Goal: Task Accomplishment & Management: Use online tool/utility

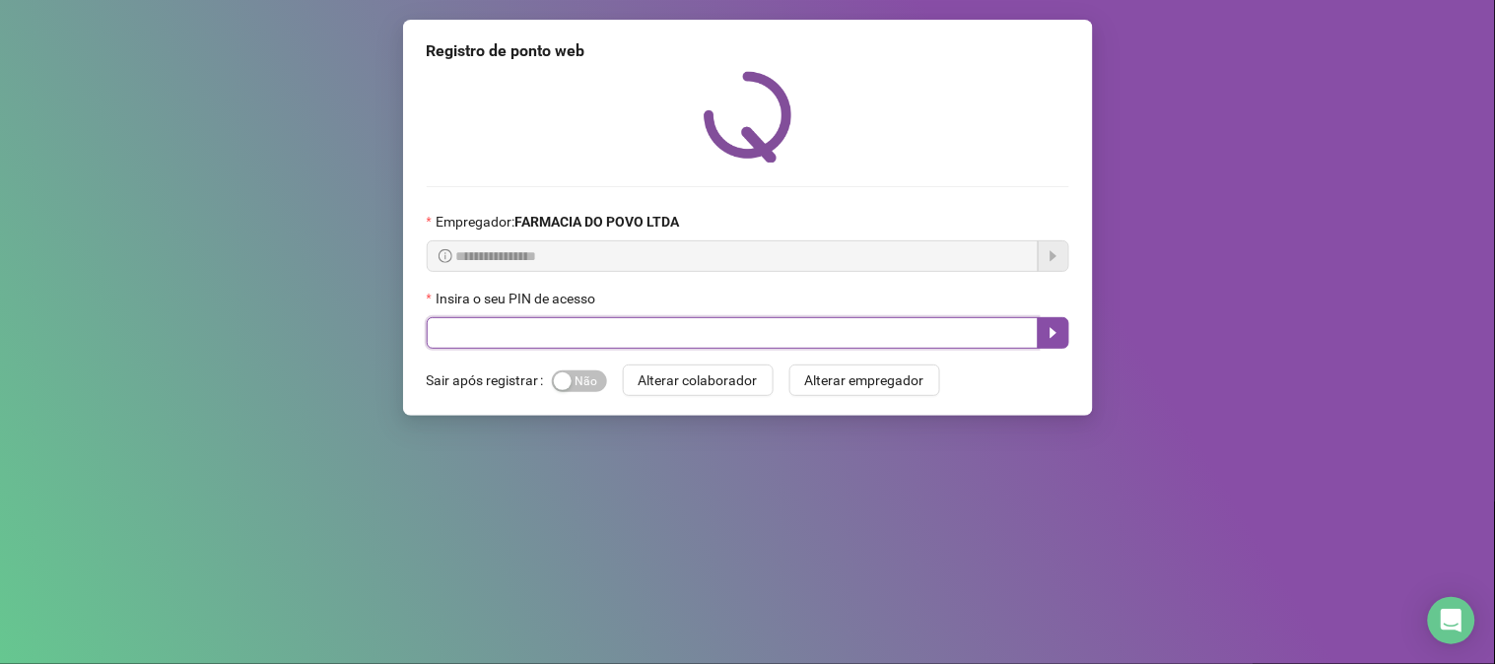
click at [611, 348] on input "text" at bounding box center [733, 333] width 612 height 32
type input "**"
click at [1051, 338] on icon "caret-right" at bounding box center [1052, 333] width 7 height 11
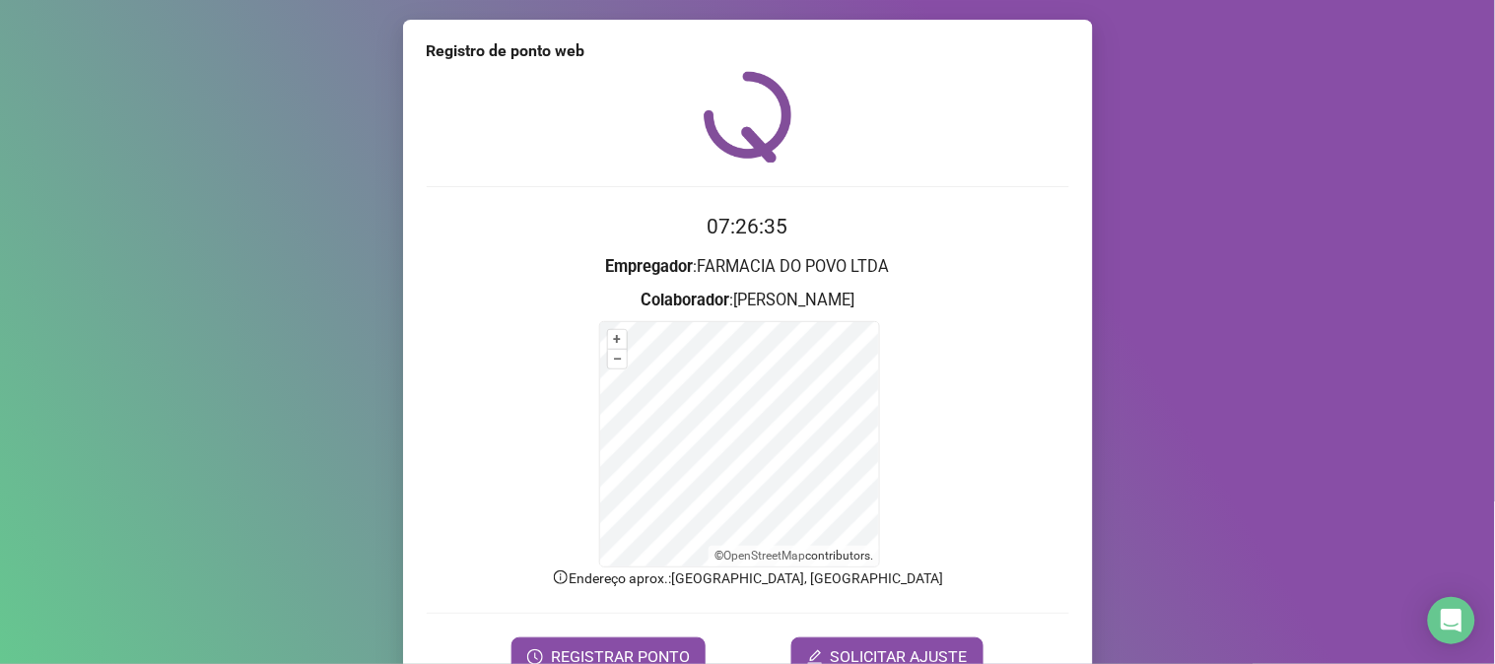
scroll to position [99, 0]
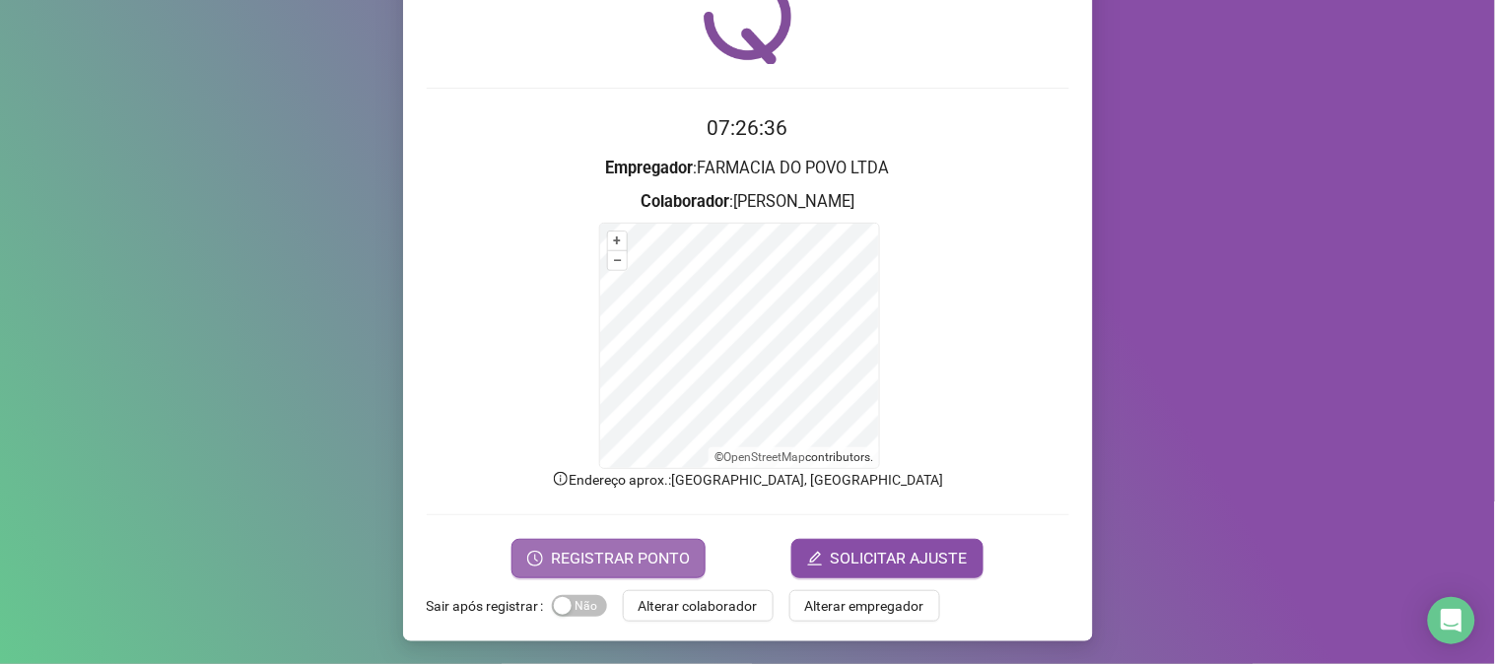
click at [602, 553] on span "REGISTRAR PONTO" at bounding box center [620, 559] width 139 height 24
click at [602, 553] on body "Página inicial Registrar ponto Espelho de ponto Meus registros Minhas solicitaç…" at bounding box center [747, 332] width 1495 height 664
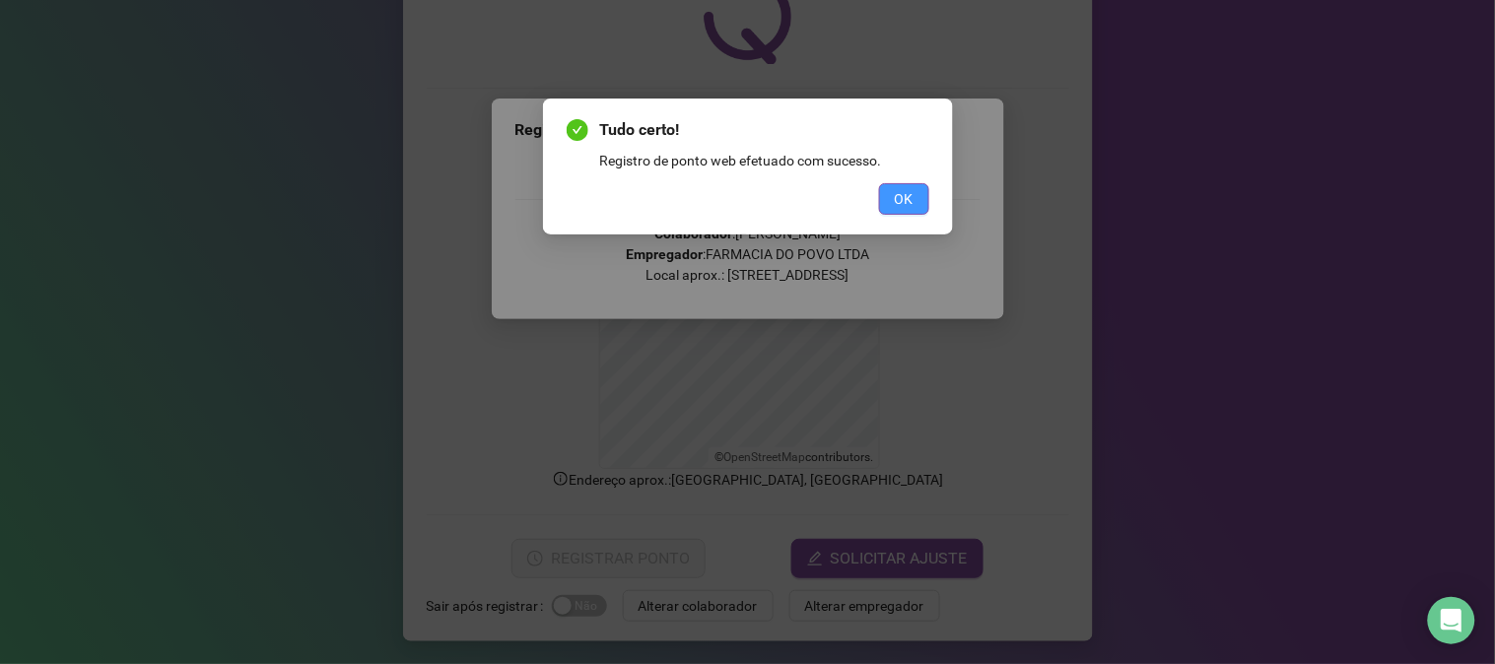
click at [895, 200] on span "OK" at bounding box center [904, 199] width 19 height 22
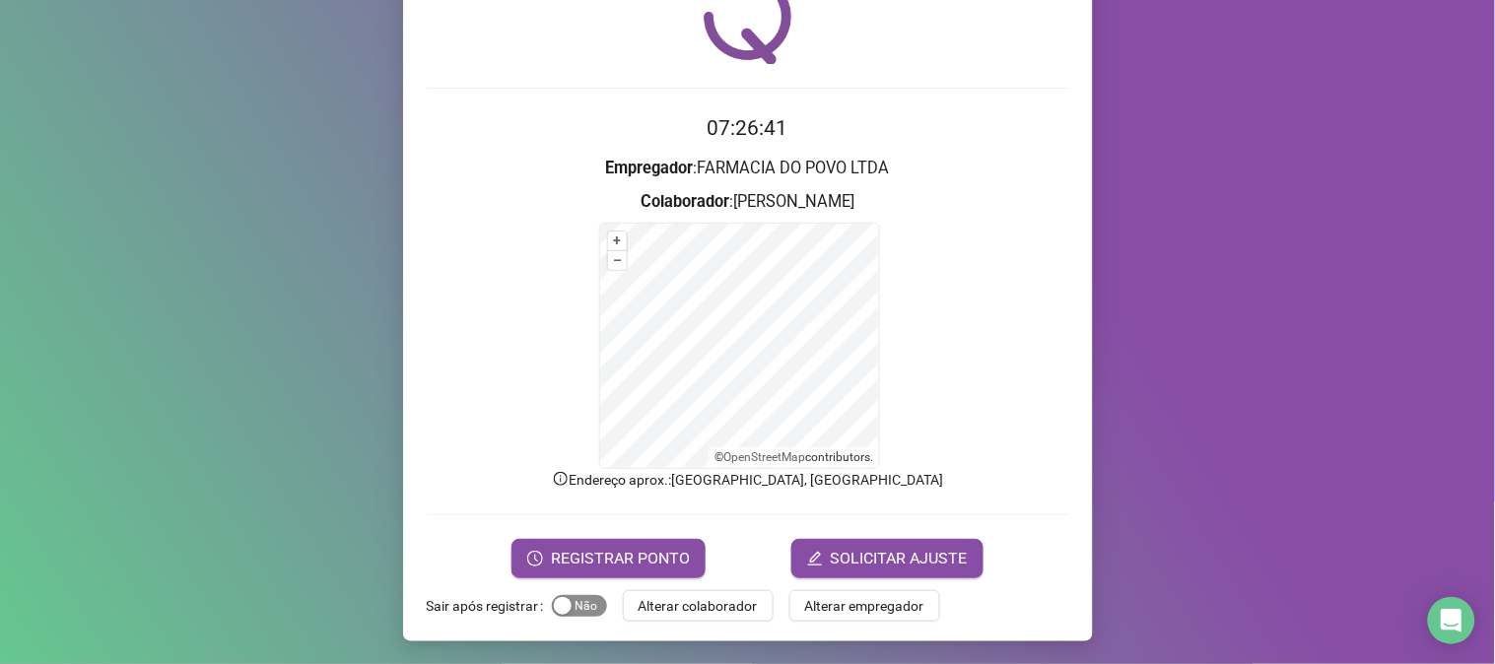
click at [583, 608] on span "Sim Não" at bounding box center [579, 606] width 55 height 22
click at [687, 611] on span "Alterar colaborador" at bounding box center [698, 606] width 119 height 22
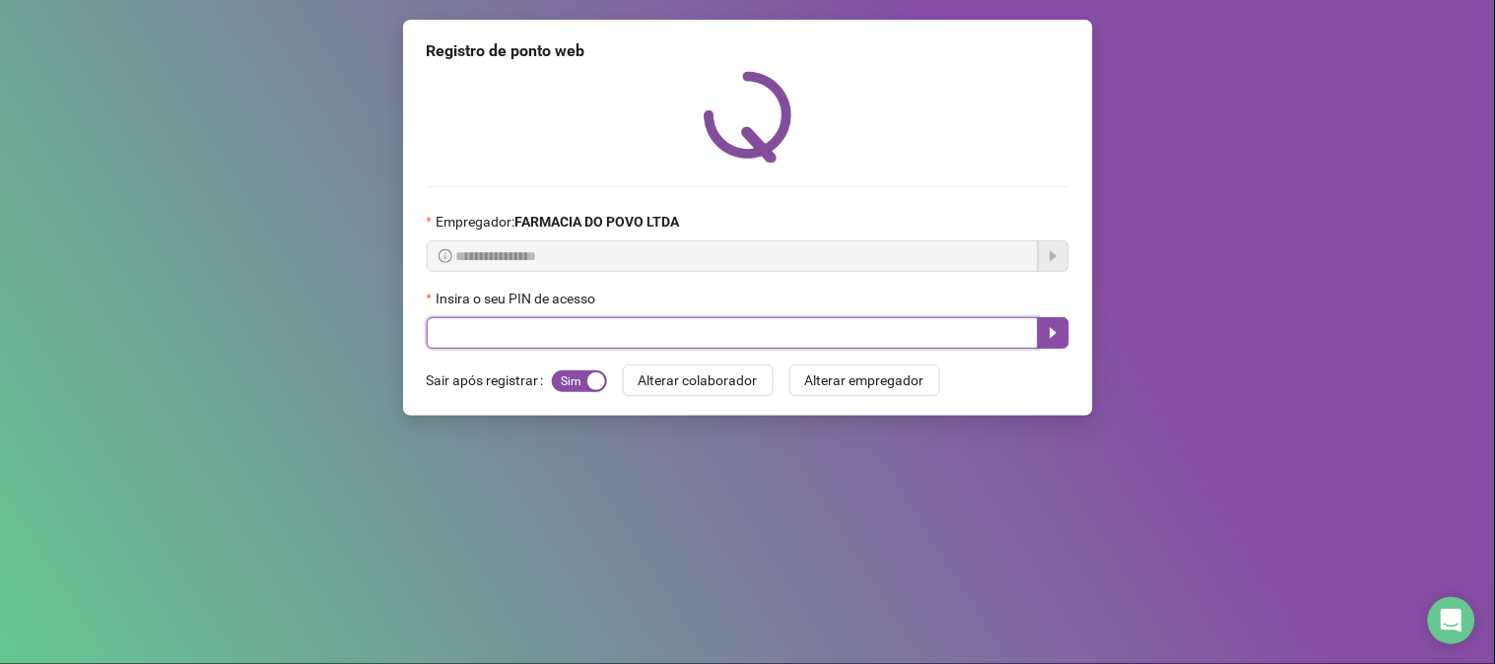
click at [612, 343] on input "text" at bounding box center [733, 333] width 612 height 32
type input "**"
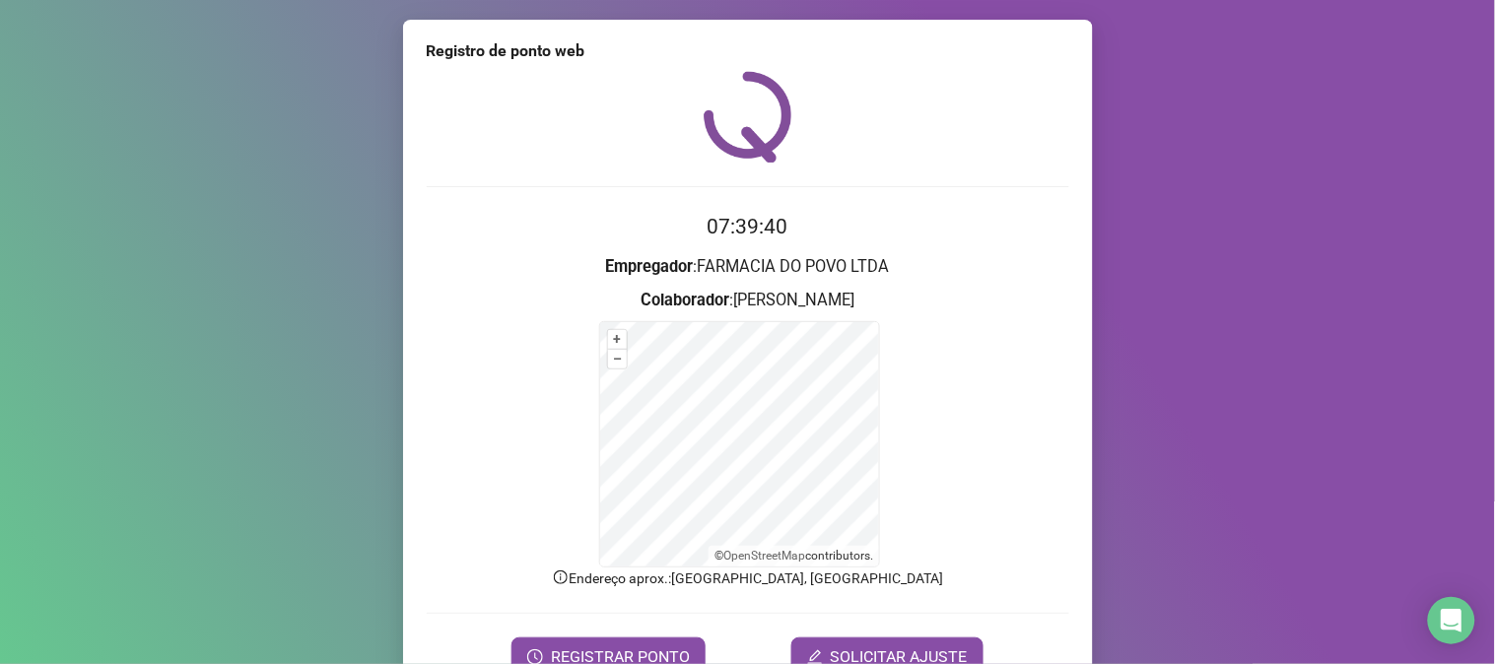
scroll to position [99, 0]
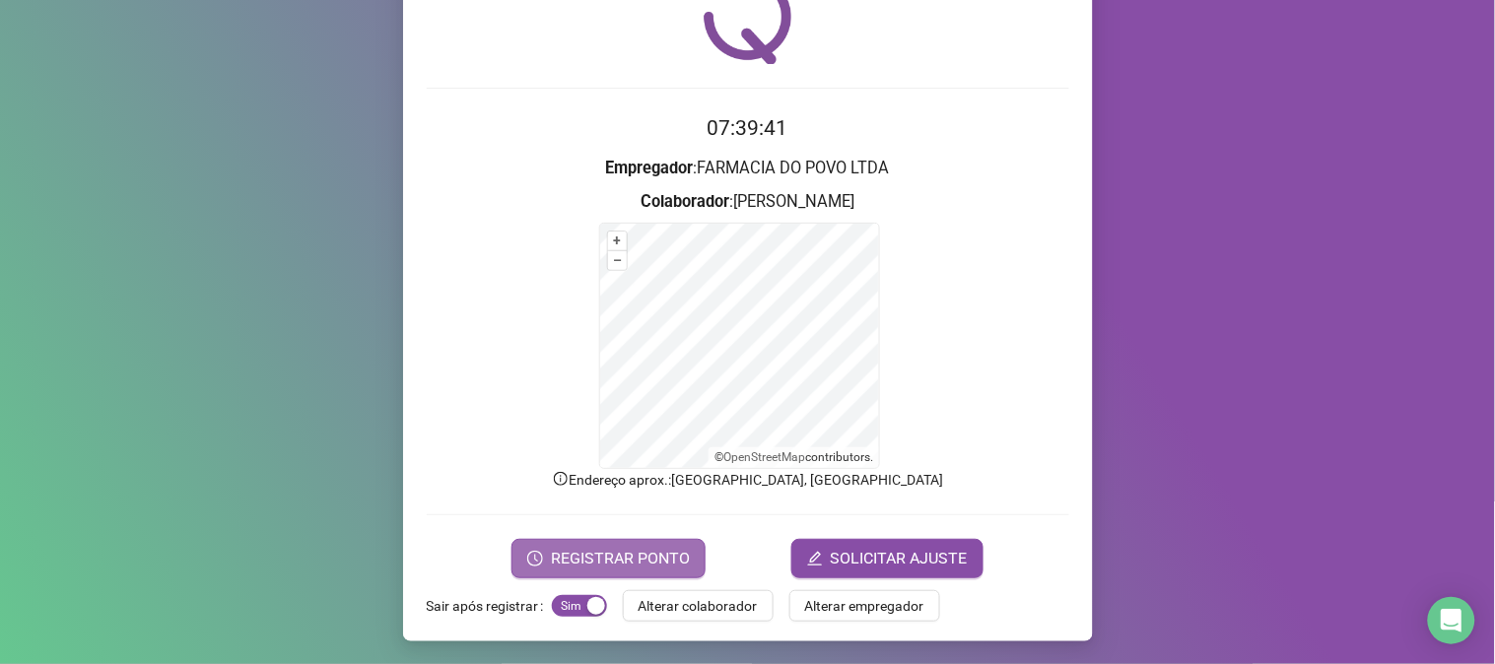
click at [635, 568] on span "REGISTRAR PONTO" at bounding box center [620, 559] width 139 height 24
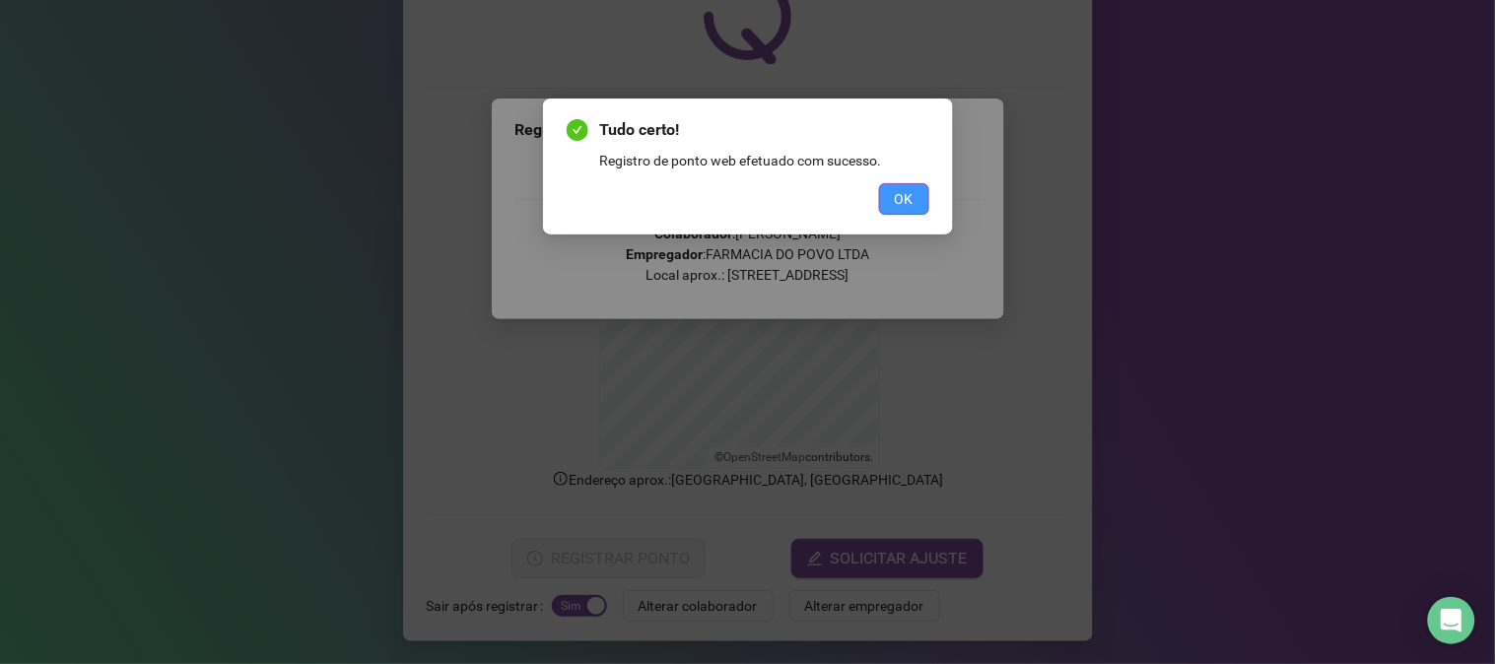
click at [905, 197] on span "OK" at bounding box center [904, 199] width 19 height 22
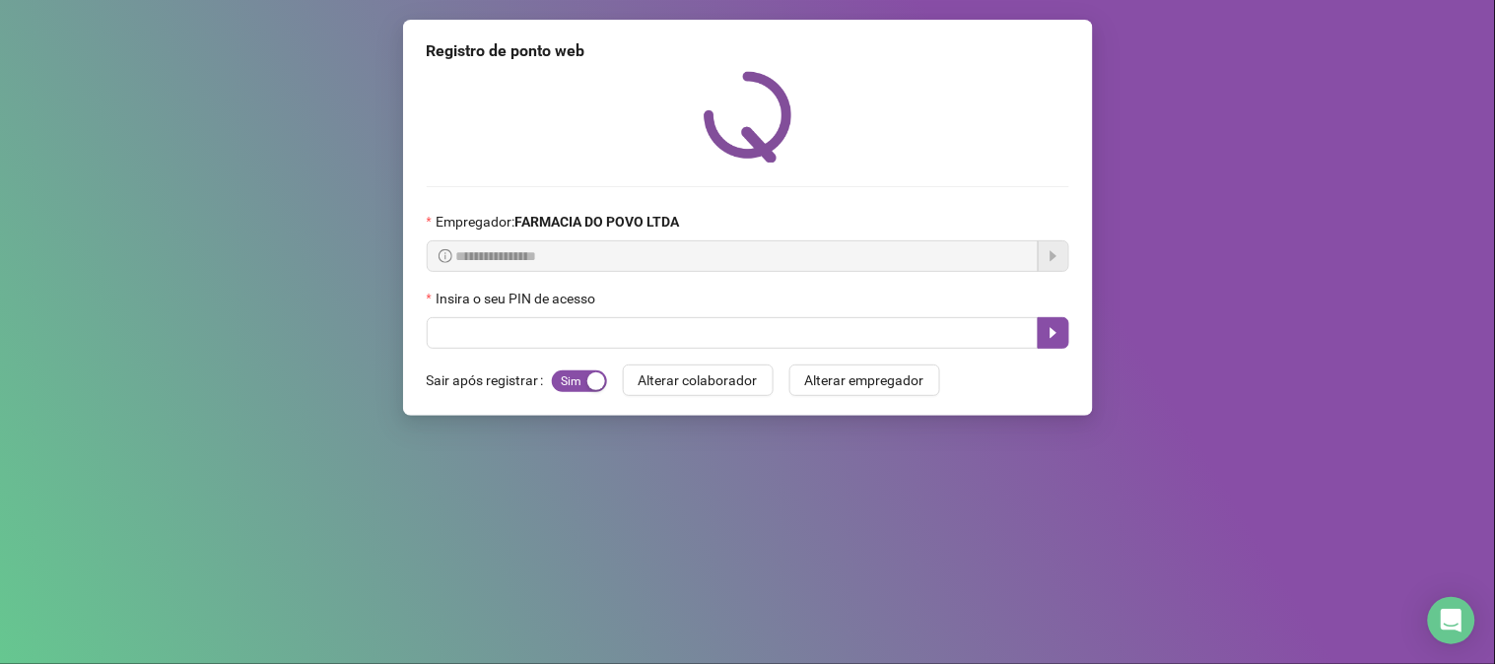
scroll to position [0, 0]
